Goal: Transaction & Acquisition: Purchase product/service

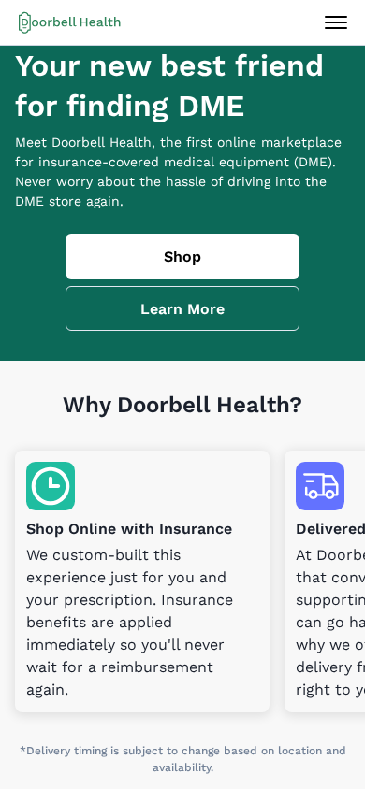
click at [193, 273] on link "Shop" at bounding box center [182, 256] width 234 height 45
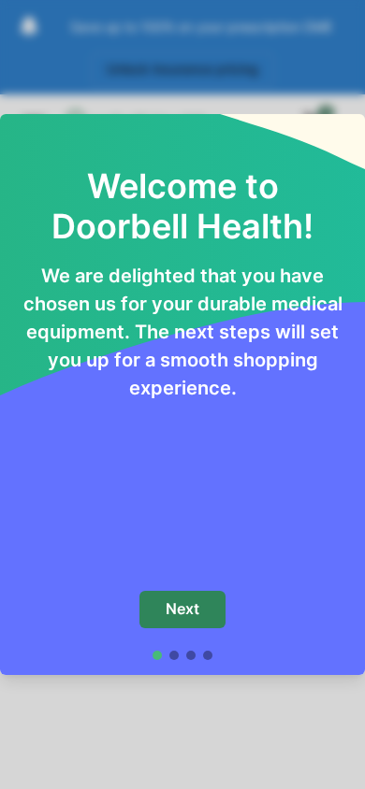
click at [195, 614] on p "Next" at bounding box center [183, 609] width 34 height 18
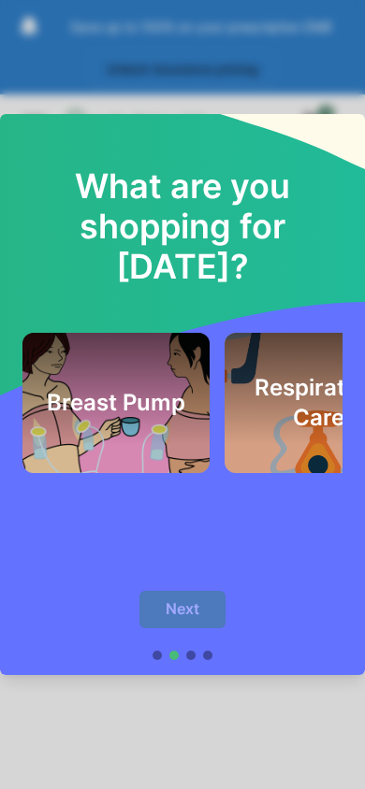
click at [146, 429] on div "Breast Pump" at bounding box center [116, 402] width 142 height 95
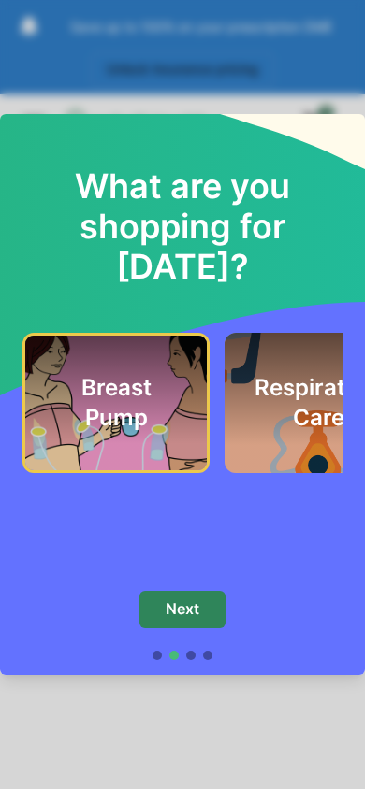
click at [176, 433] on div "Breast Pump" at bounding box center [116, 403] width 137 height 90
click at [285, 518] on div "What are you shopping for [DATE]? Breast Pump Respiratory Care" at bounding box center [182, 345] width 365 height 462
click at [291, 426] on h2 "Respiratory Care" at bounding box center [318, 403] width 142 height 60
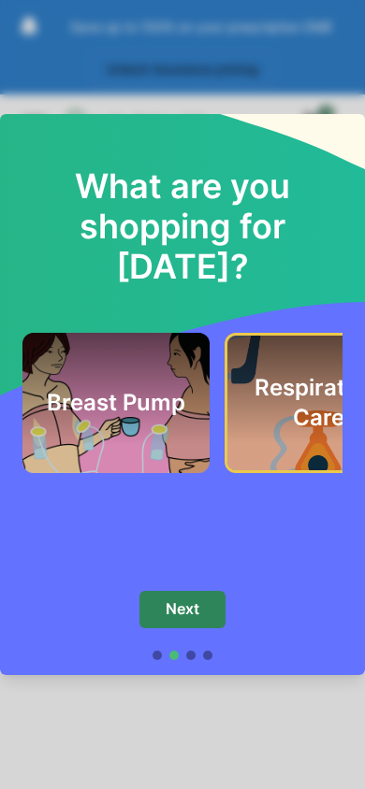
click at [152, 432] on div "Breast Pump" at bounding box center [116, 402] width 142 height 95
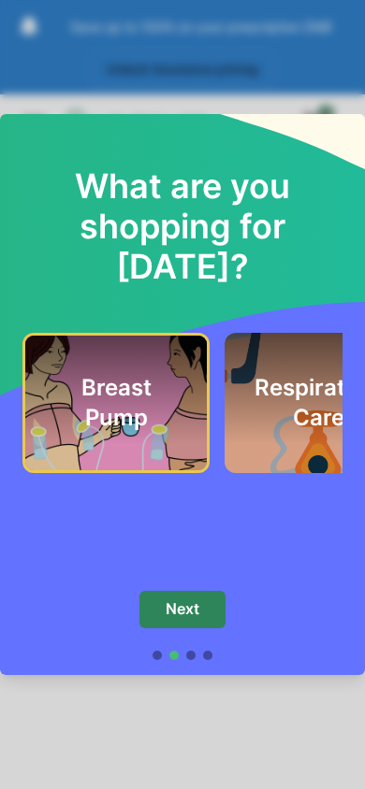
click at [233, 526] on div "What are you shopping for [DATE]? Breast Pump Respiratory Care" at bounding box center [182, 345] width 365 height 462
click at [199, 609] on p "Next" at bounding box center [183, 609] width 34 height 18
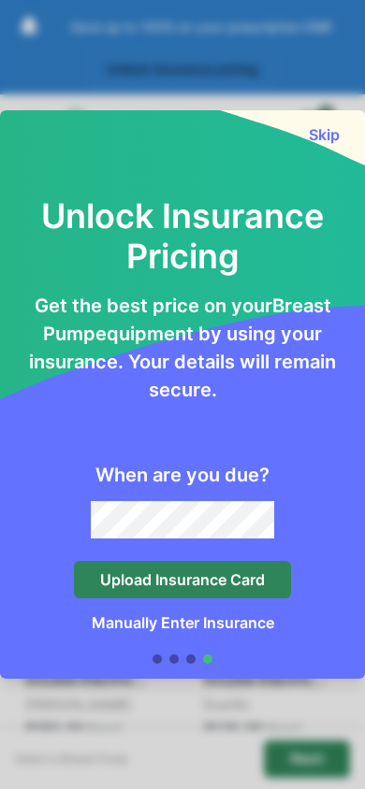
click at [241, 354] on p "Get the best price on your Breast Pump equipment by using your insurance. Your …" at bounding box center [182, 348] width 320 height 112
click at [321, 136] on button "Skip" at bounding box center [323, 134] width 37 height 19
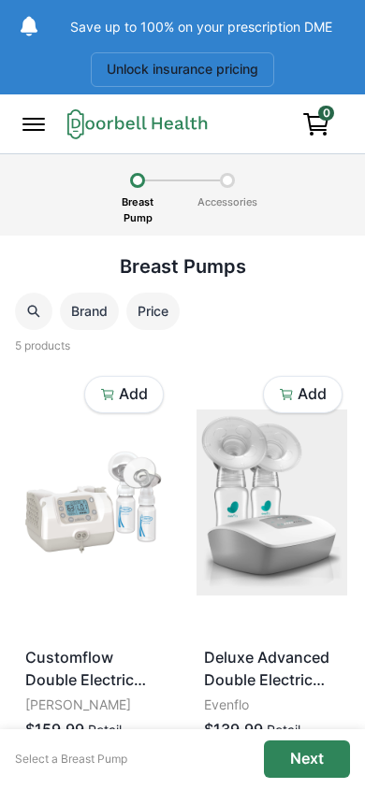
click at [199, 69] on button "Unlock insurance pricing" at bounding box center [182, 69] width 183 height 35
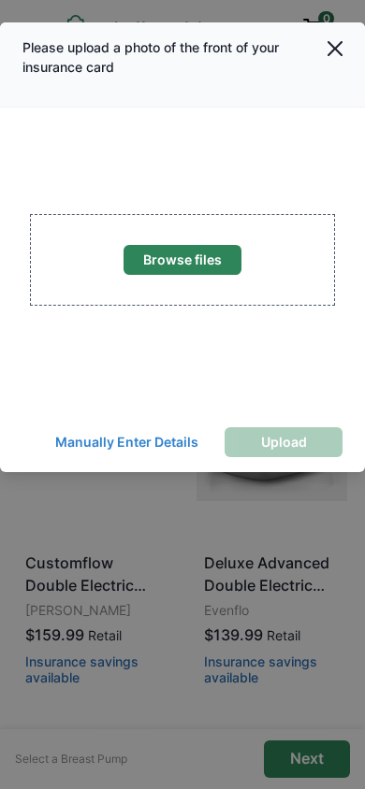
click at [133, 451] on button "Manually Enter Details" at bounding box center [126, 442] width 173 height 30
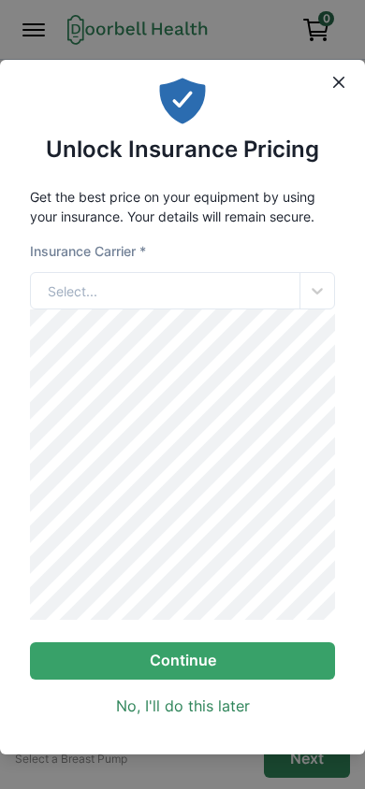
click at [192, 704] on link "No, I'll do this later" at bounding box center [183, 706] width 134 height 22
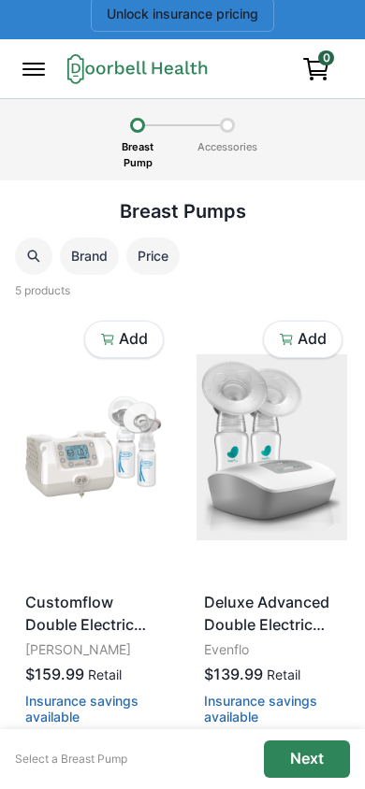
scroll to position [61, 0]
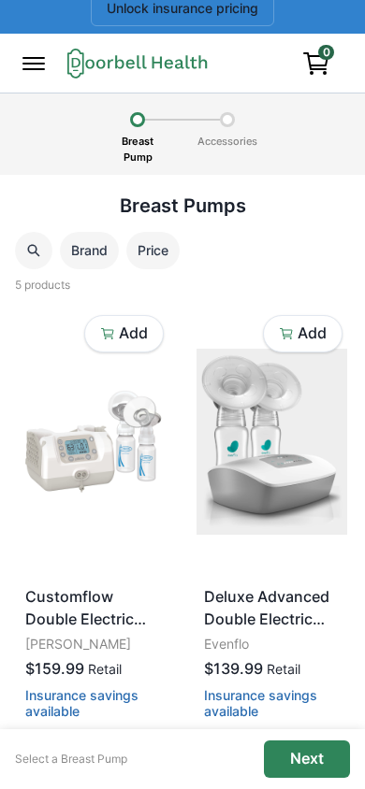
click at [310, 704] on p "Next" at bounding box center [307, 759] width 34 height 18
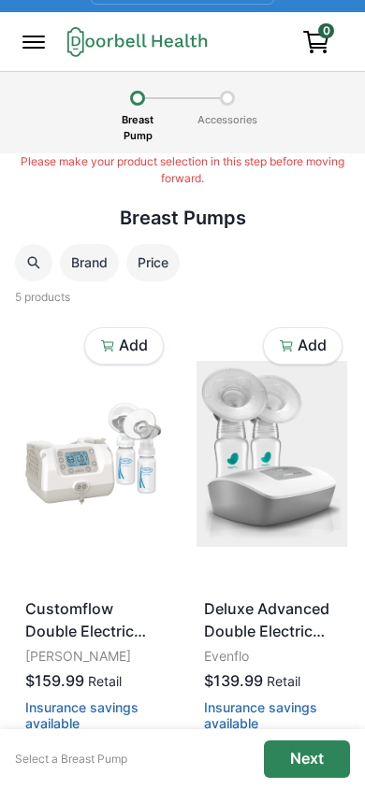
scroll to position [84, 0]
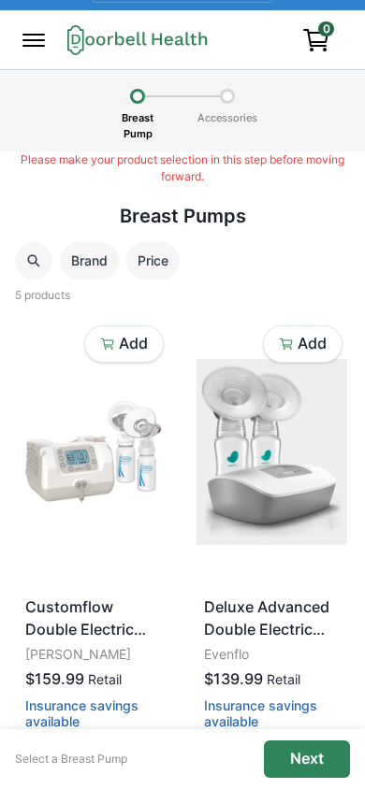
click at [310, 704] on p "Next" at bounding box center [307, 759] width 34 height 18
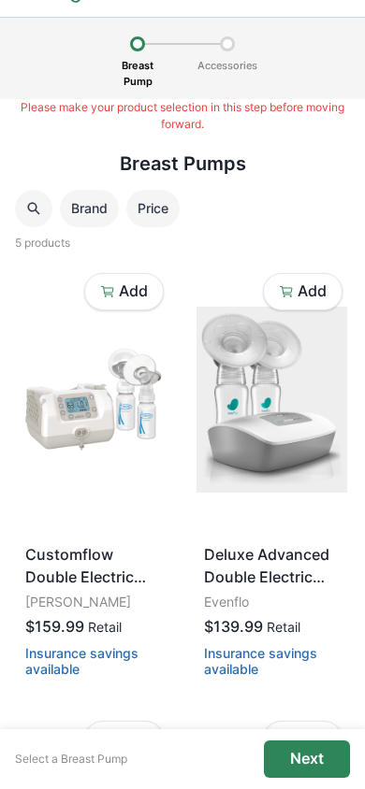
scroll to position [0, 0]
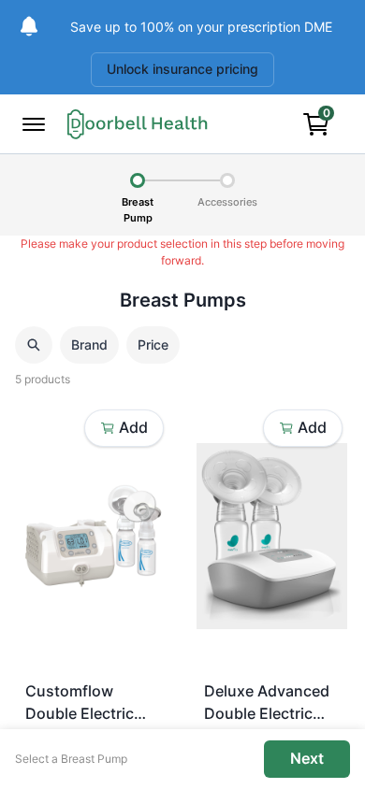
click at [130, 431] on p "Add" at bounding box center [133, 428] width 29 height 18
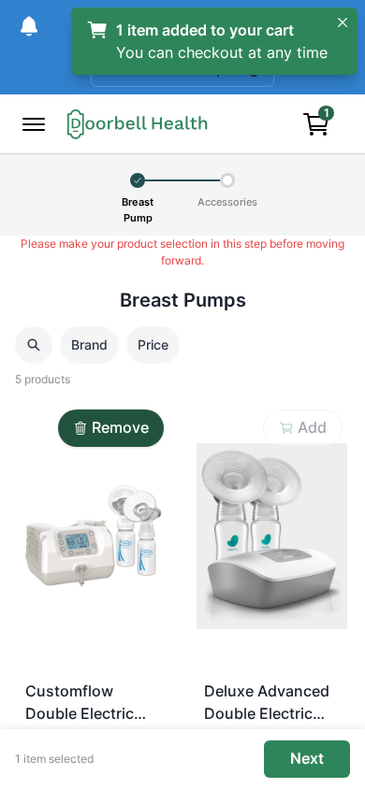
click at [303, 704] on p "Next" at bounding box center [307, 759] width 34 height 18
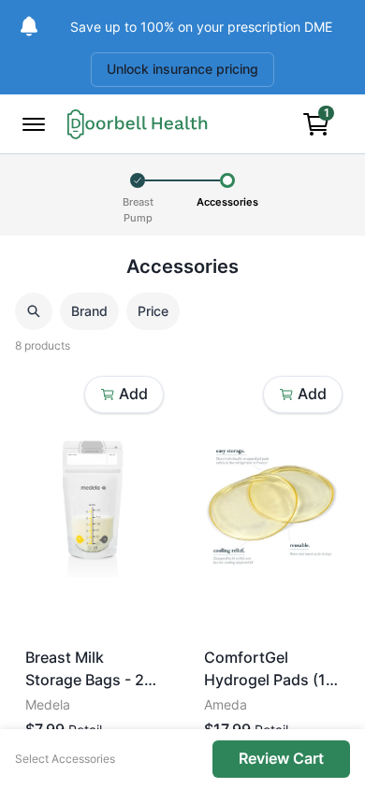
click at [141, 398] on p "Add" at bounding box center [133, 394] width 29 height 18
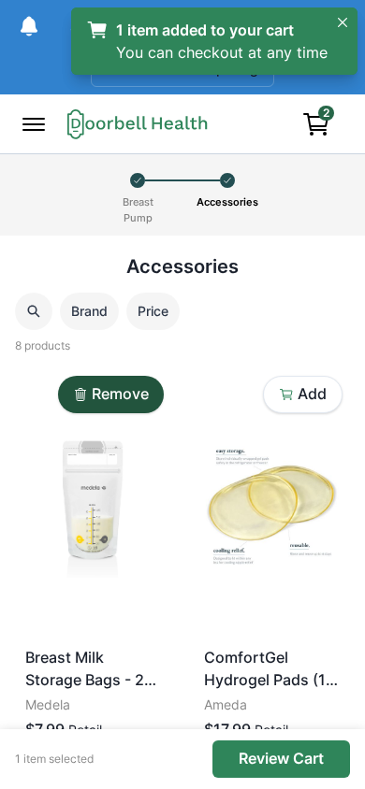
click at [311, 402] on p "Add" at bounding box center [311, 394] width 29 height 18
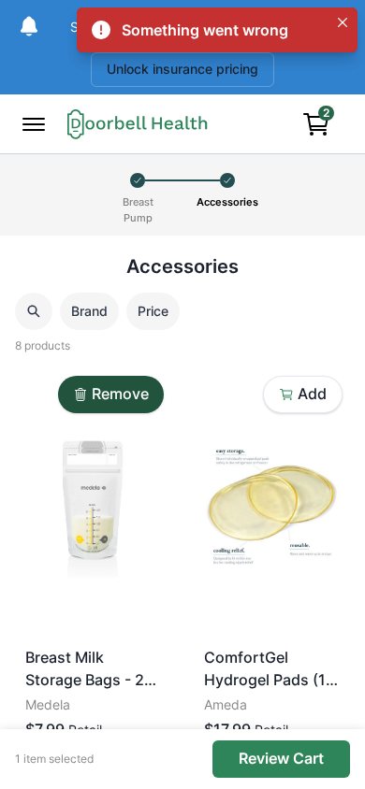
click at [310, 396] on p "Add" at bounding box center [311, 394] width 29 height 18
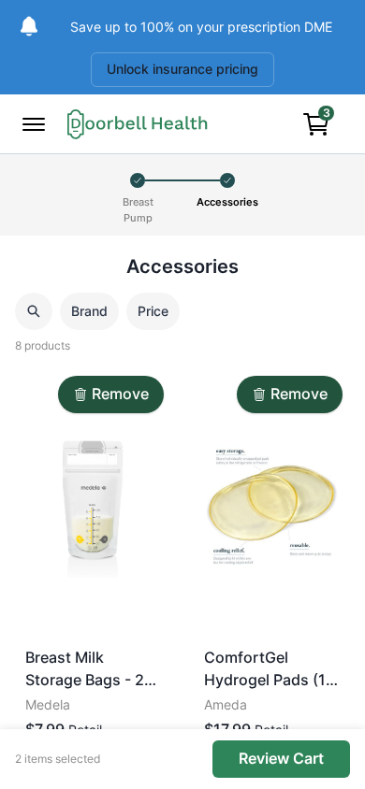
click at [280, 704] on p "Review Cart" at bounding box center [281, 759] width 85 height 18
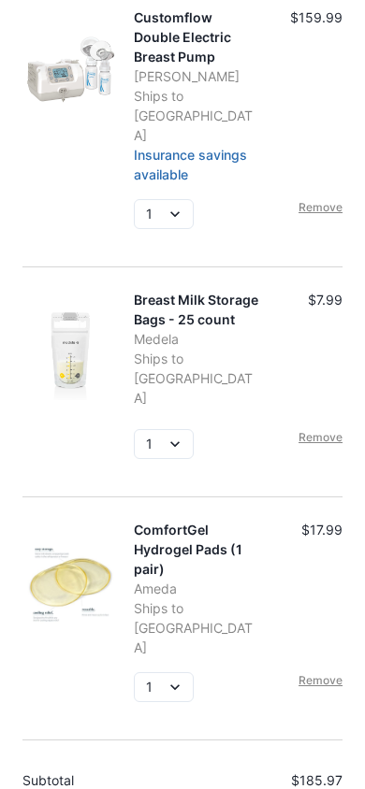
scroll to position [257, 0]
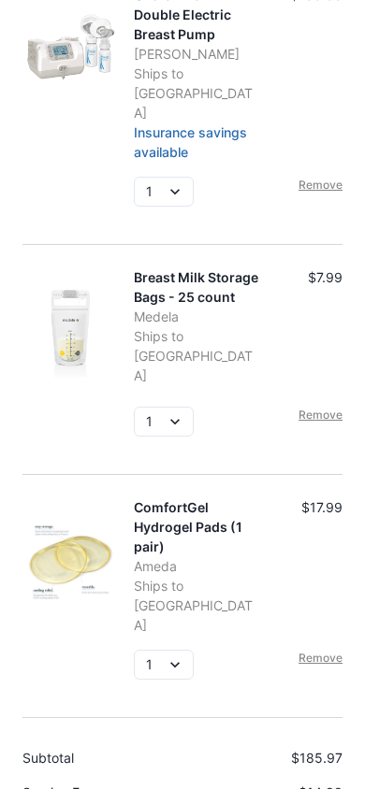
click at [178, 181] on select "1" at bounding box center [164, 192] width 60 height 30
click at [172, 415] on select "1 2 3 4 5" at bounding box center [164, 422] width 60 height 30
click at [177, 177] on select "1" at bounding box center [164, 192] width 60 height 30
click at [174, 413] on select "1 2 3 4 5" at bounding box center [164, 422] width 60 height 30
click at [175, 650] on select "1 2 3 4 5" at bounding box center [164, 665] width 60 height 30
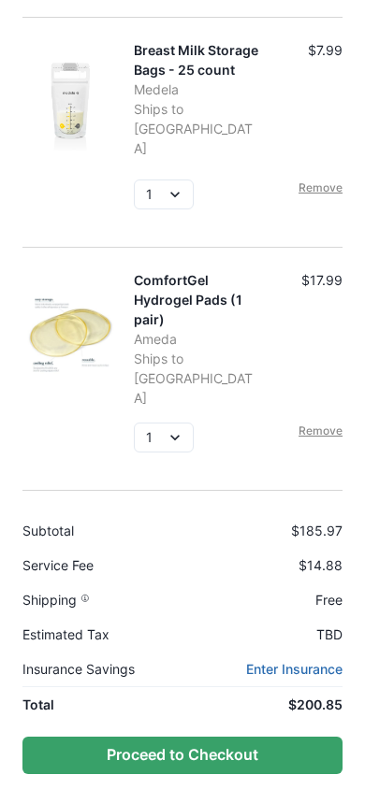
scroll to position [508, 0]
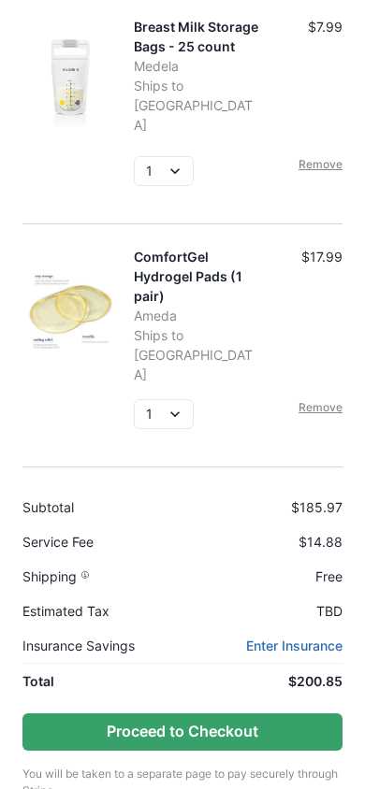
click at [310, 636] on link "Enter Insurance" at bounding box center [294, 646] width 96 height 20
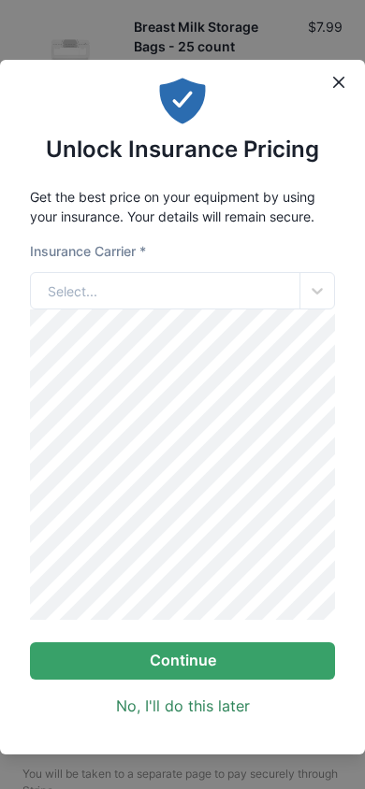
click at [340, 83] on icon "Close" at bounding box center [338, 82] width 11 height 11
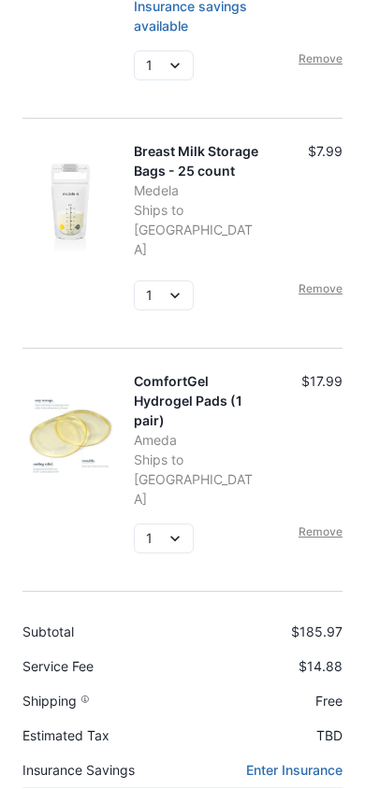
scroll to position [508, 0]
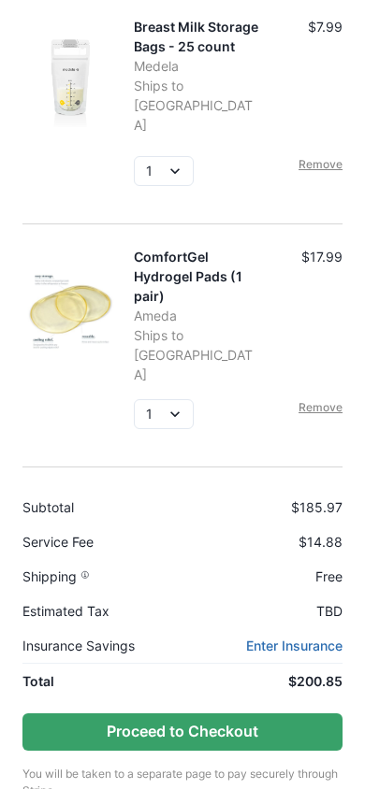
click at [191, 704] on button "Proceed to Checkout" at bounding box center [182, 732] width 320 height 37
